Goal: Navigation & Orientation: Find specific page/section

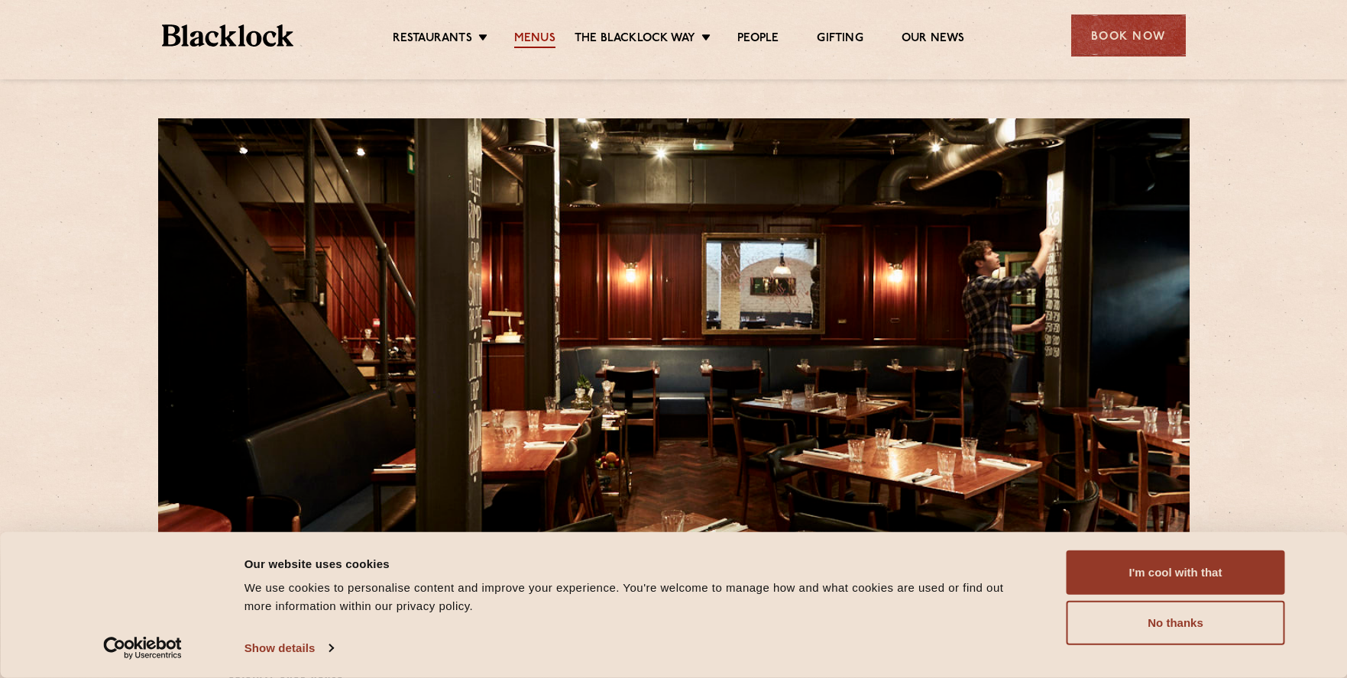
click at [529, 34] on link "Menus" at bounding box center [534, 39] width 41 height 17
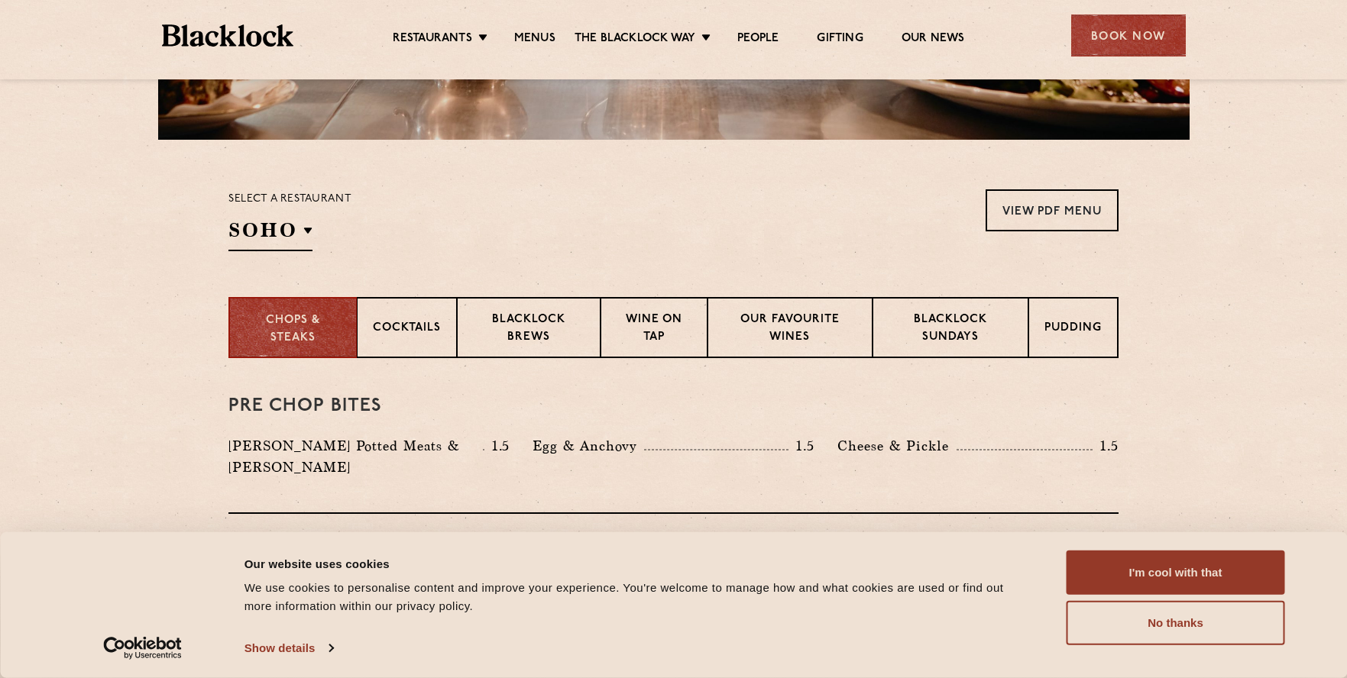
scroll to position [429, 0]
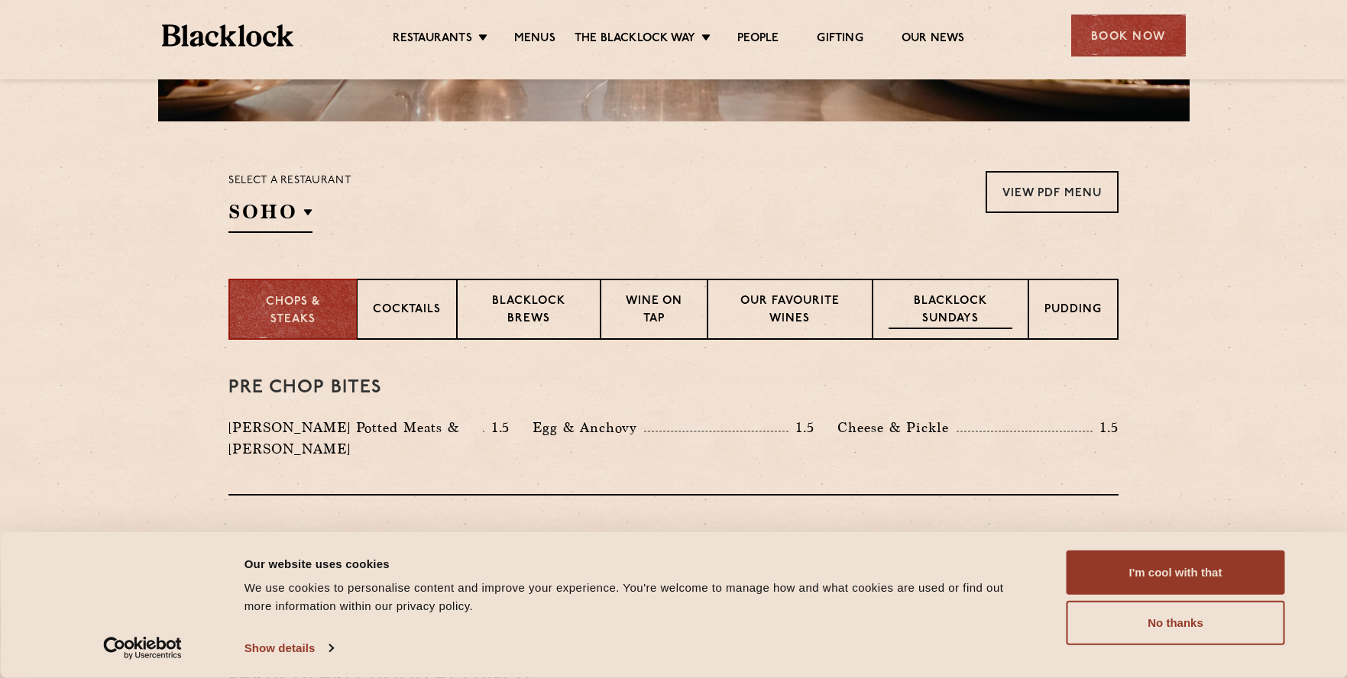
click at [954, 316] on p "Blacklock Sundays" at bounding box center [950, 311] width 124 height 36
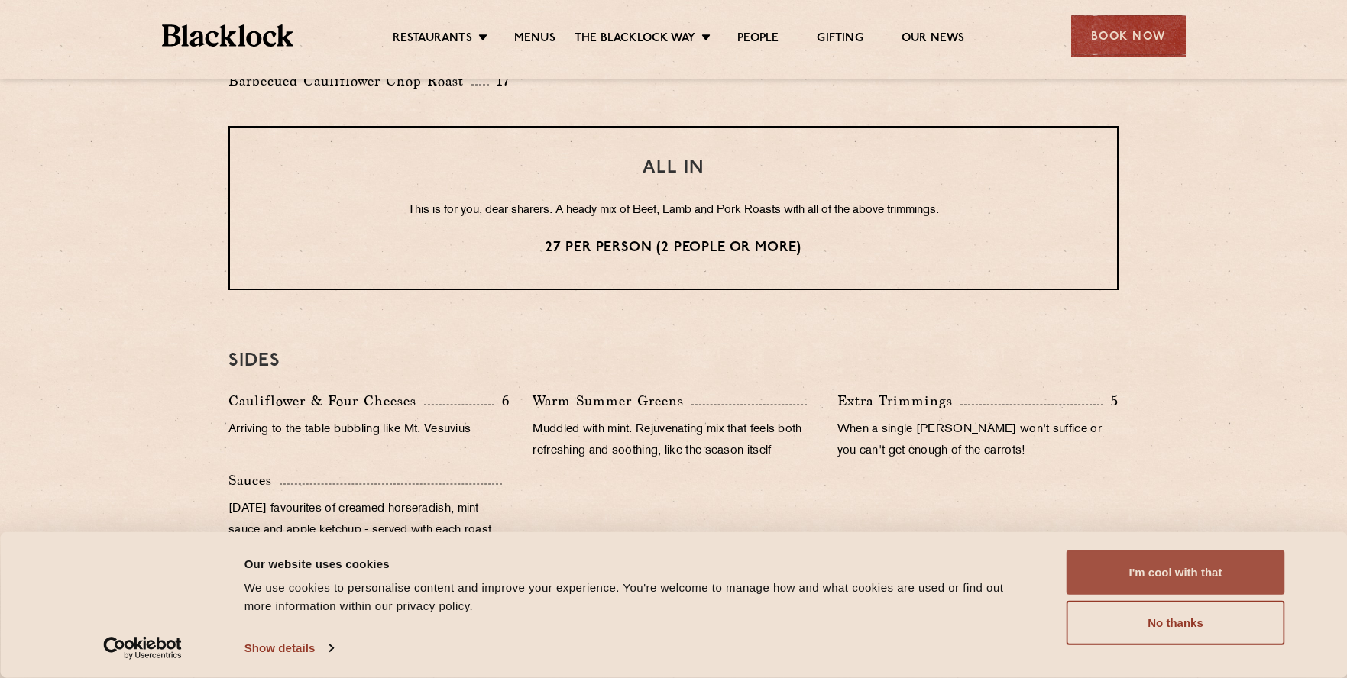
scroll to position [1270, 0]
click at [1200, 589] on button "I'm cool with that" at bounding box center [1175, 573] width 218 height 44
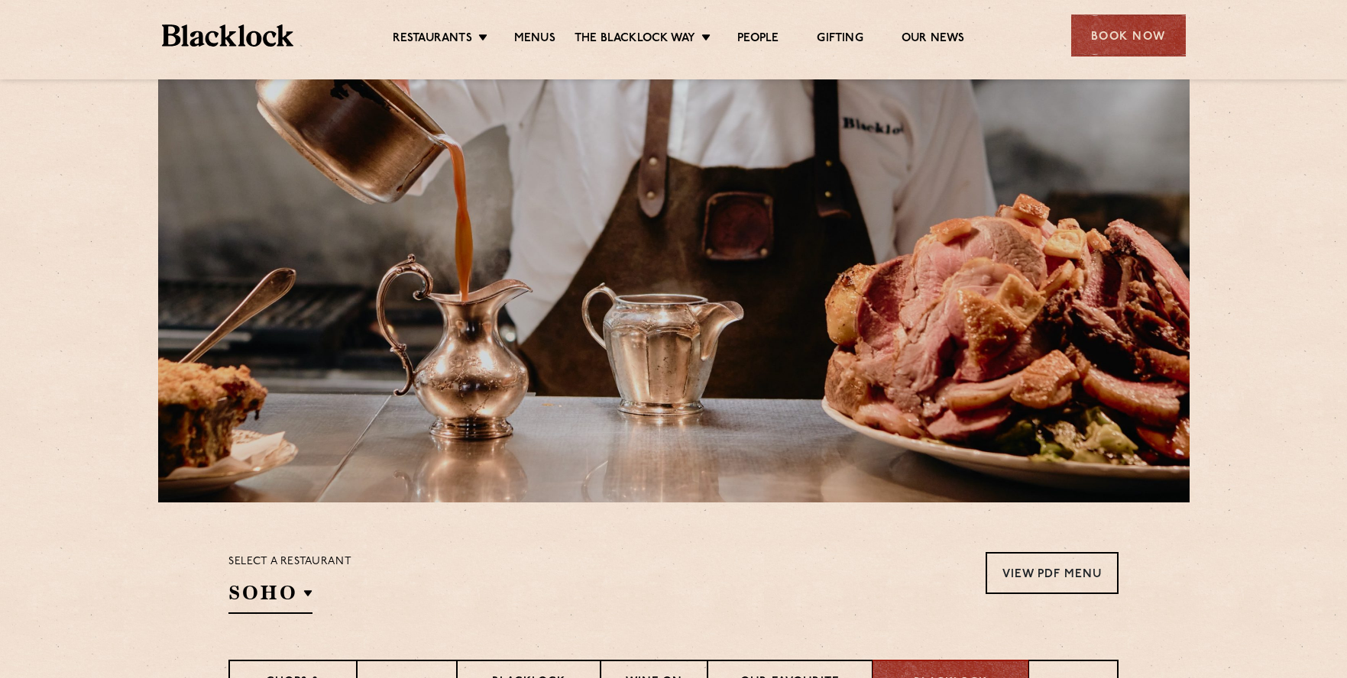
scroll to position [0, 0]
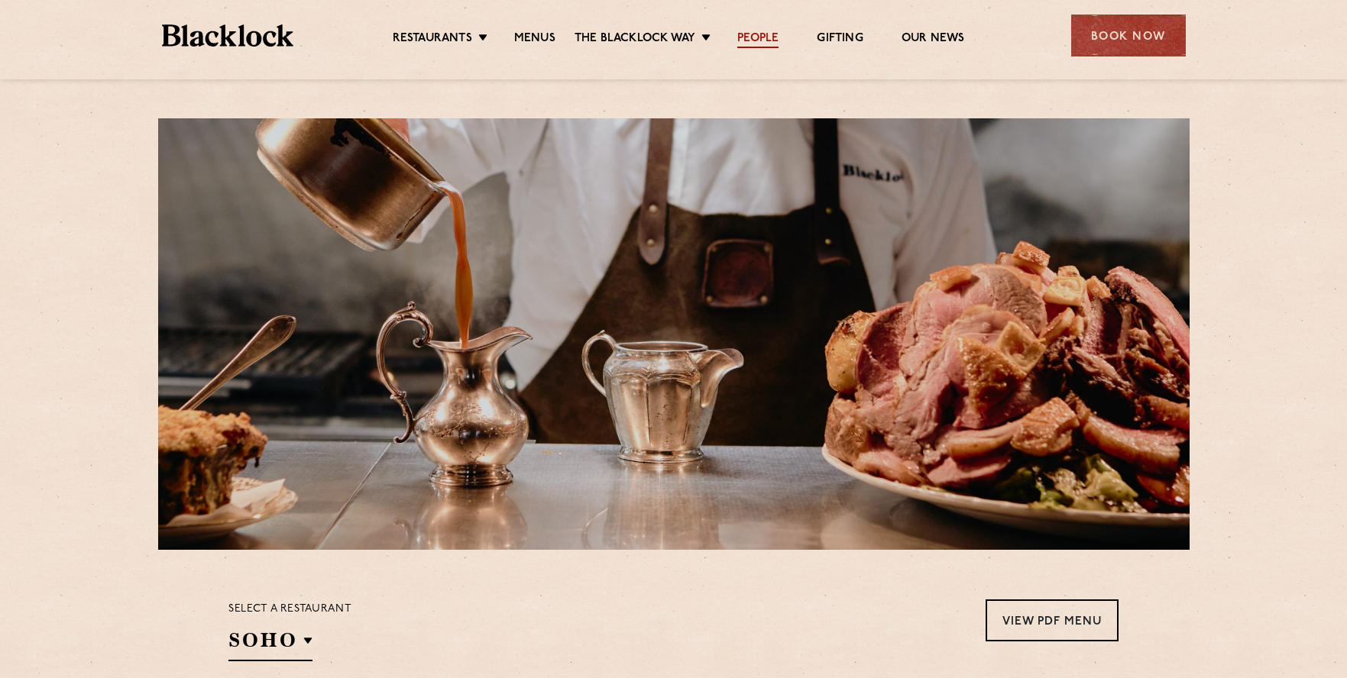
click at [746, 44] on link "People" at bounding box center [757, 39] width 41 height 17
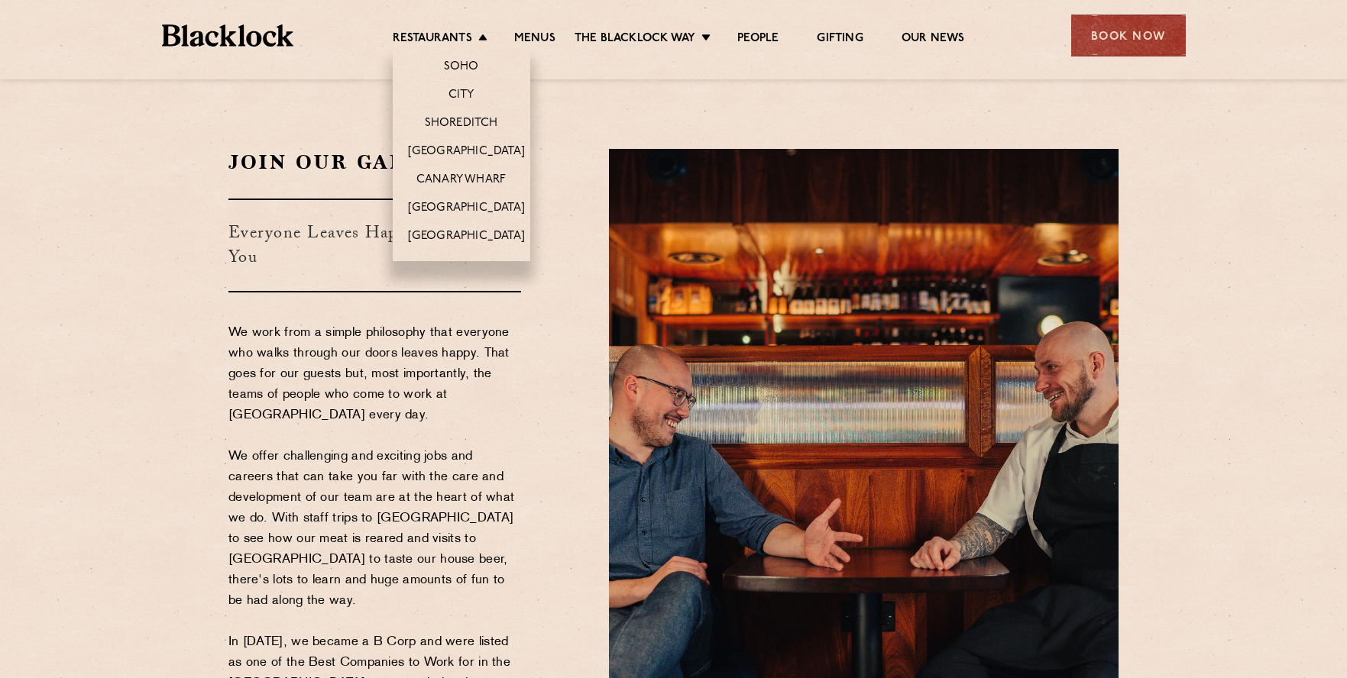
click at [460, 55] on li "Soho" at bounding box center [462, 64] width 138 height 32
click at [459, 63] on link "Soho" at bounding box center [461, 68] width 35 height 17
